Goal: Book appointment/travel/reservation

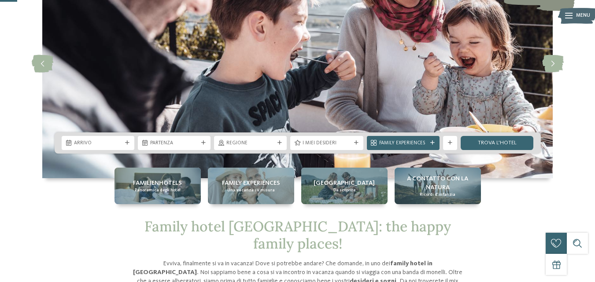
scroll to position [92, 0]
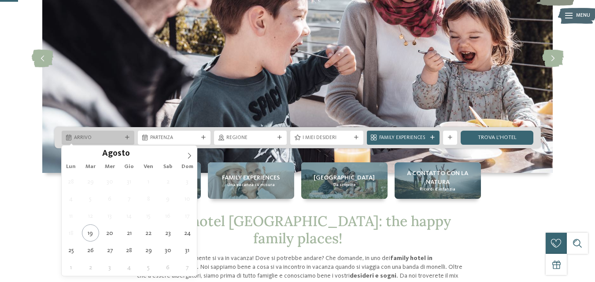
click at [127, 134] on div "Arrivo" at bounding box center [98, 138] width 73 height 14
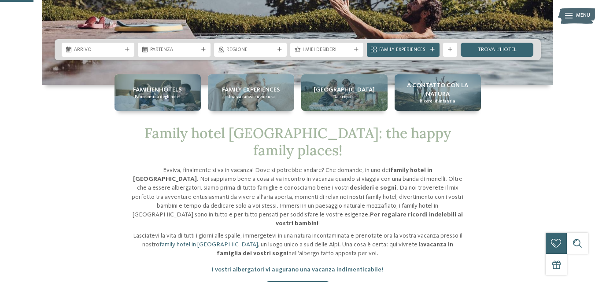
scroll to position [185, 0]
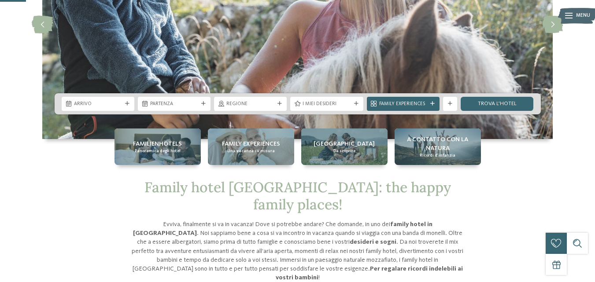
scroll to position [136, 0]
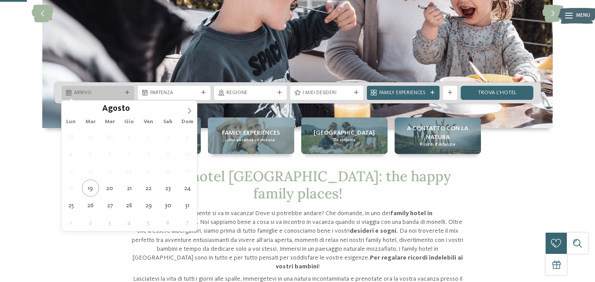
click at [122, 91] on div "Arrivo" at bounding box center [98, 92] width 52 height 7
type div "24.08.2025"
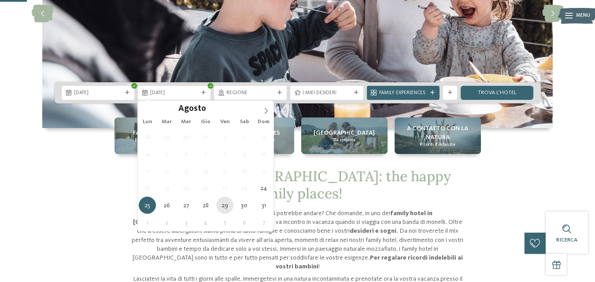
type div "29.08.2025"
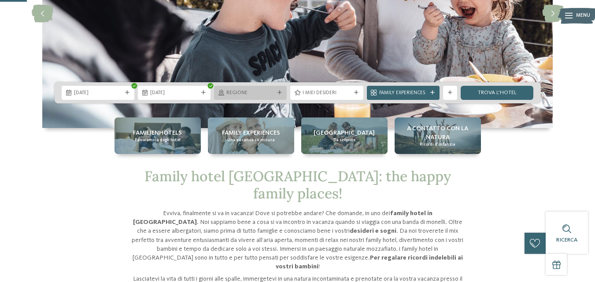
click at [278, 89] on div "Regione" at bounding box center [250, 93] width 73 height 14
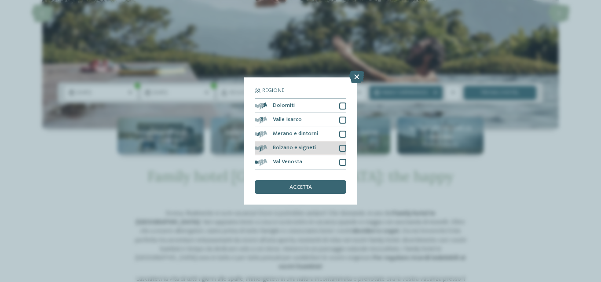
click at [342, 150] on div at bounding box center [342, 148] width 7 height 7
click at [342, 137] on div at bounding box center [342, 134] width 7 height 7
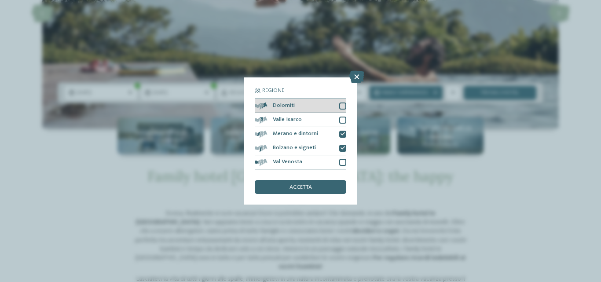
click at [343, 107] on div at bounding box center [342, 106] width 7 height 7
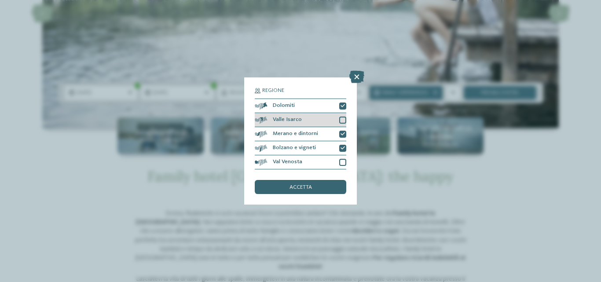
click at [340, 115] on div "Valle Isarco" at bounding box center [301, 120] width 92 height 14
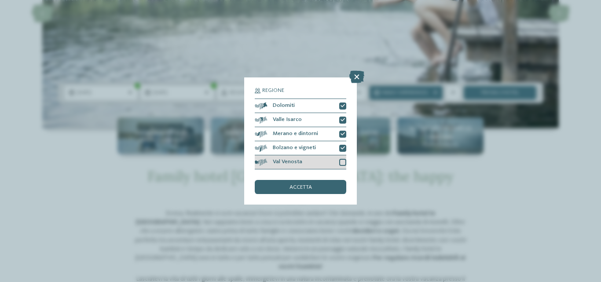
click at [339, 162] on div "Val Venosta" at bounding box center [301, 162] width 92 height 14
click at [326, 187] on div "accetta" at bounding box center [301, 187] width 92 height 14
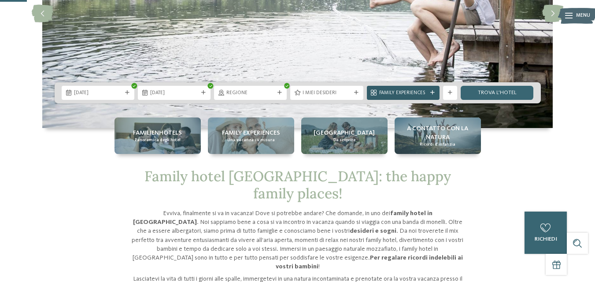
click at [432, 92] on icon at bounding box center [432, 93] width 4 height 4
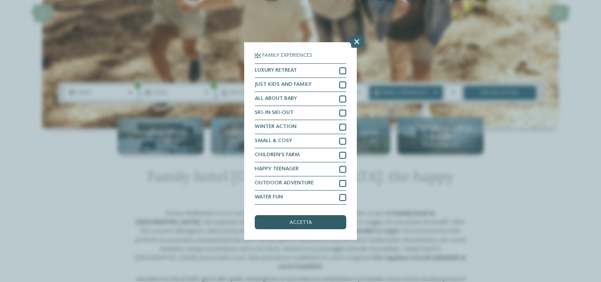
click at [328, 219] on div "accetta" at bounding box center [301, 222] width 92 height 14
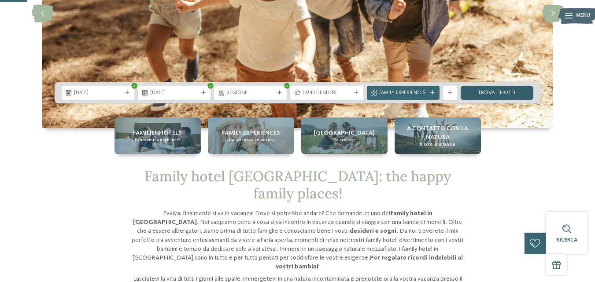
click at [504, 87] on link "trova l’hotel" at bounding box center [497, 93] width 73 height 14
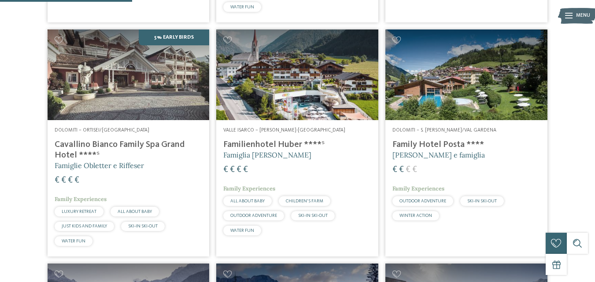
scroll to position [487, 0]
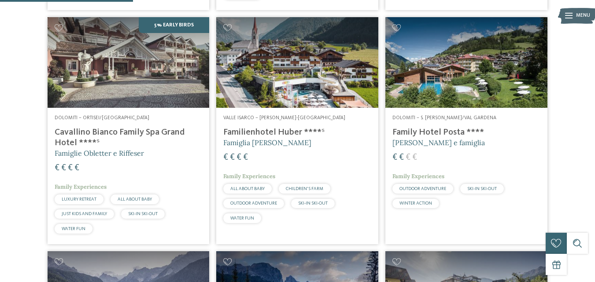
click at [435, 136] on h4 "Family Hotel Posta ****" at bounding box center [466, 132] width 148 height 11
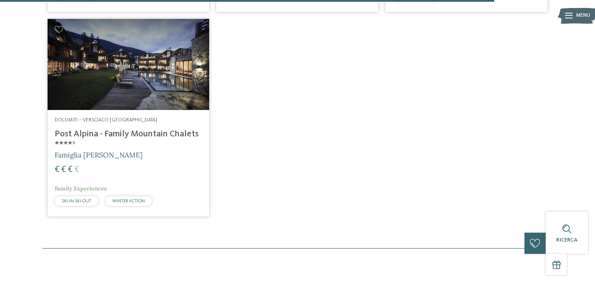
scroll to position [1831, 0]
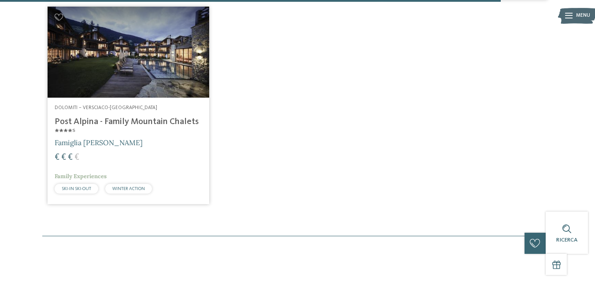
click at [154, 123] on h4 "Post Alpina - Family Mountain Chalets ****ˢ" at bounding box center [129, 127] width 148 height 21
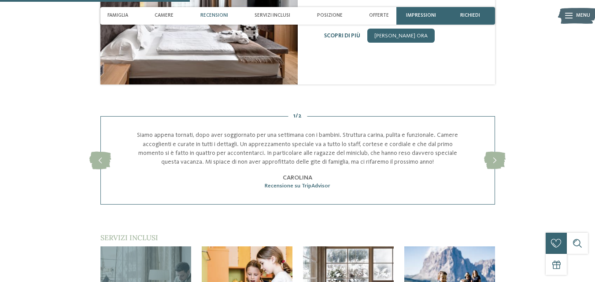
scroll to position [780, 0]
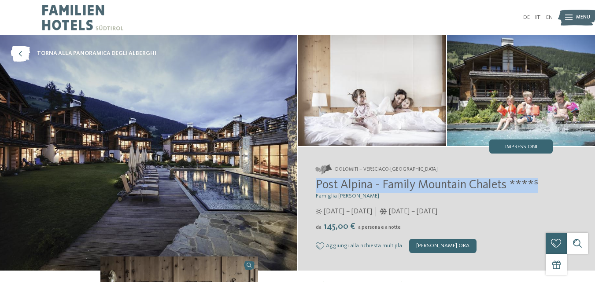
drag, startPoint x: 540, startPoint y: 187, endPoint x: 310, endPoint y: 184, distance: 229.8
click at [310, 184] on div "Dolomiti – Versciaco-[GEOGRAPHIC_DATA] Post Alpina - Family Mountain Chalets **…" at bounding box center [446, 209] width 297 height 124
copy span "Post Alpina - Family Mountain Chalets ****ˢ"
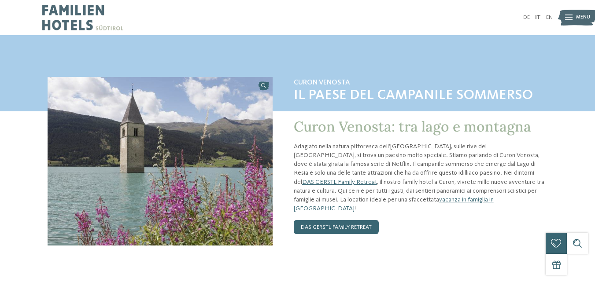
click at [584, 15] on span "Menu" at bounding box center [583, 17] width 14 height 7
